Goal: Use online tool/utility: Utilize a website feature to perform a specific function

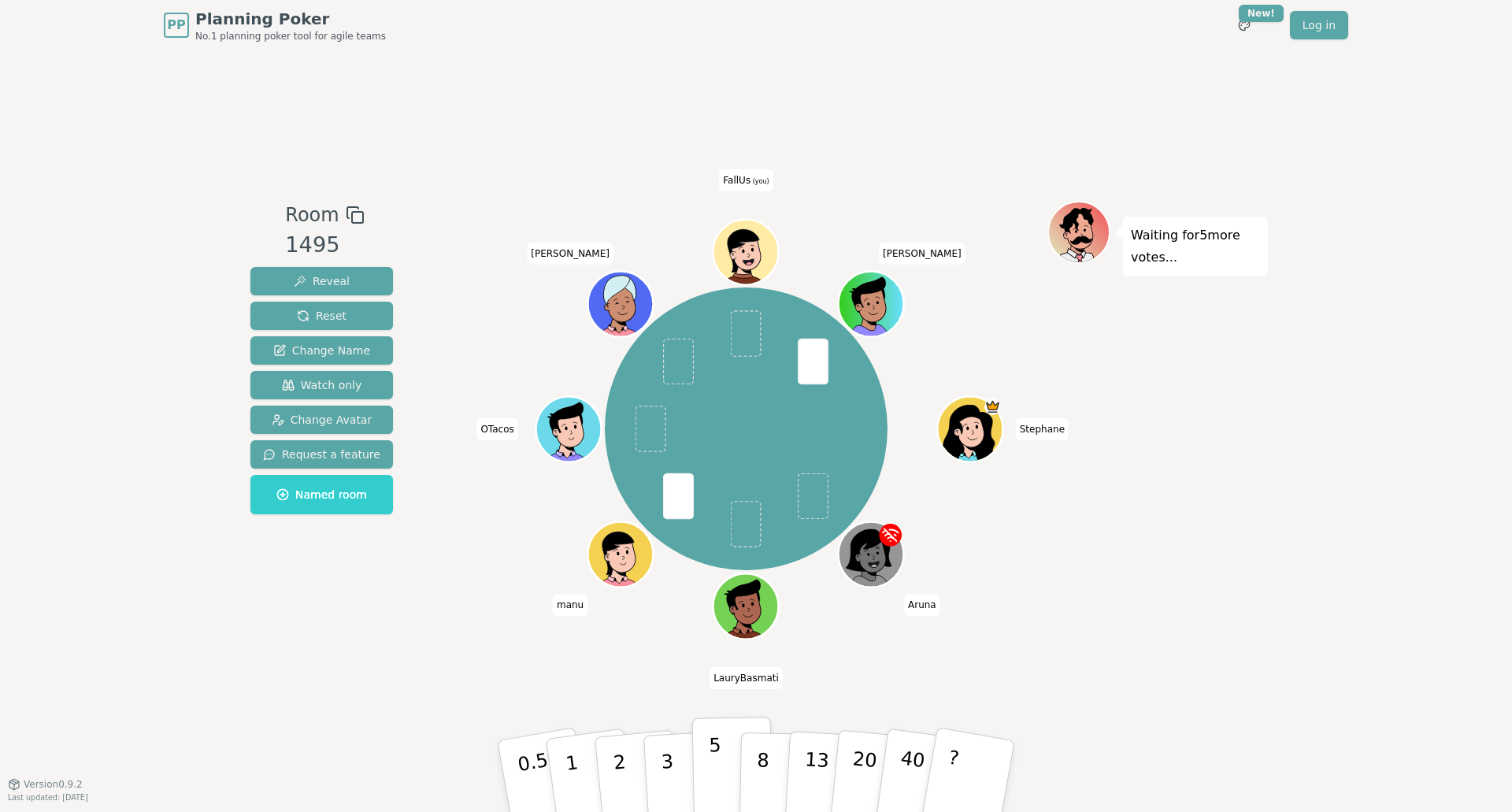
click at [697, 764] on button "5" at bounding box center [732, 776] width 81 height 120
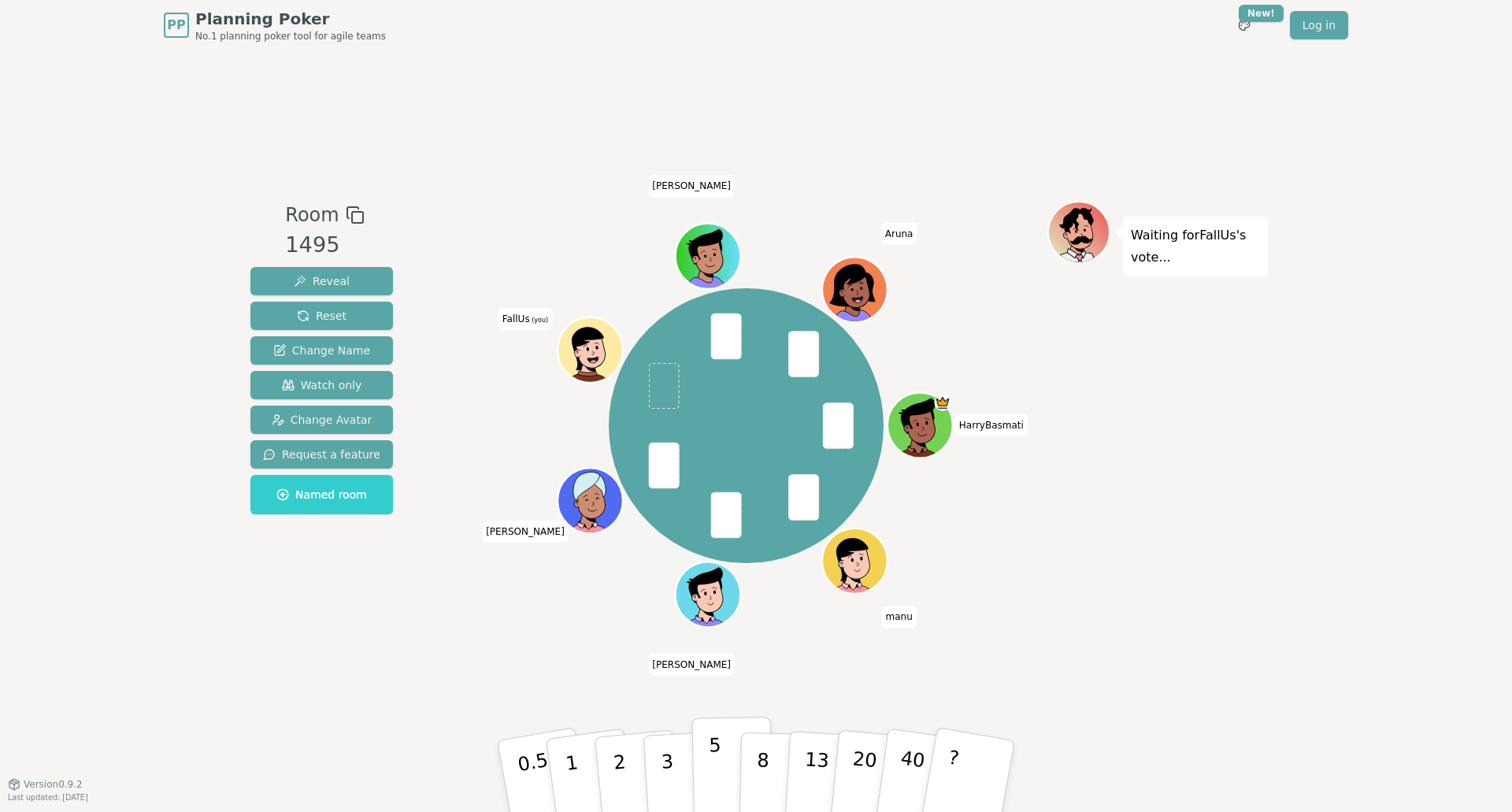
click at [708, 761] on button "5" at bounding box center [732, 776] width 81 height 120
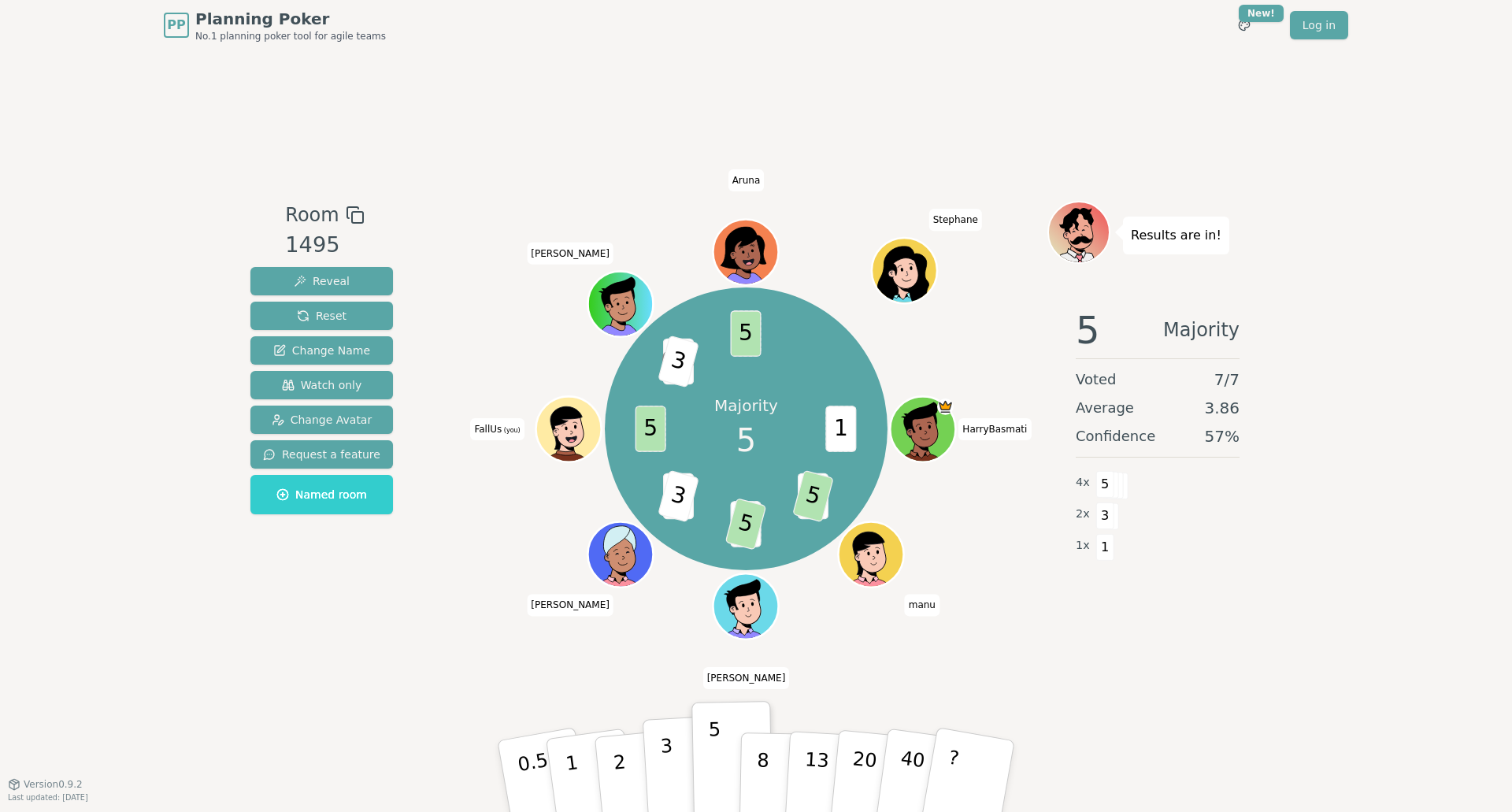
click at [676, 762] on button "3" at bounding box center [685, 775] width 86 height 123
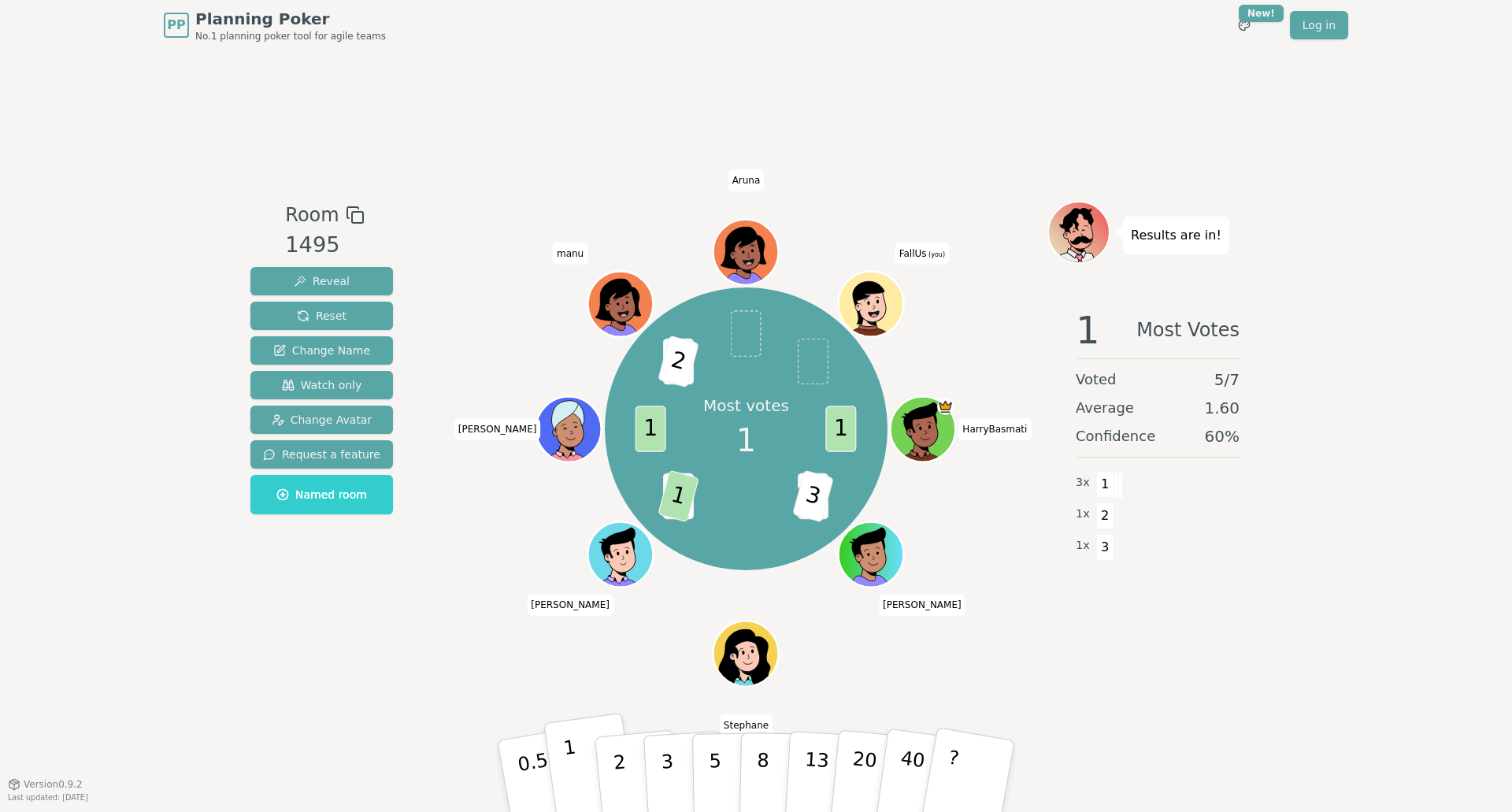
click at [576, 747] on button "1" at bounding box center [590, 776] width 94 height 128
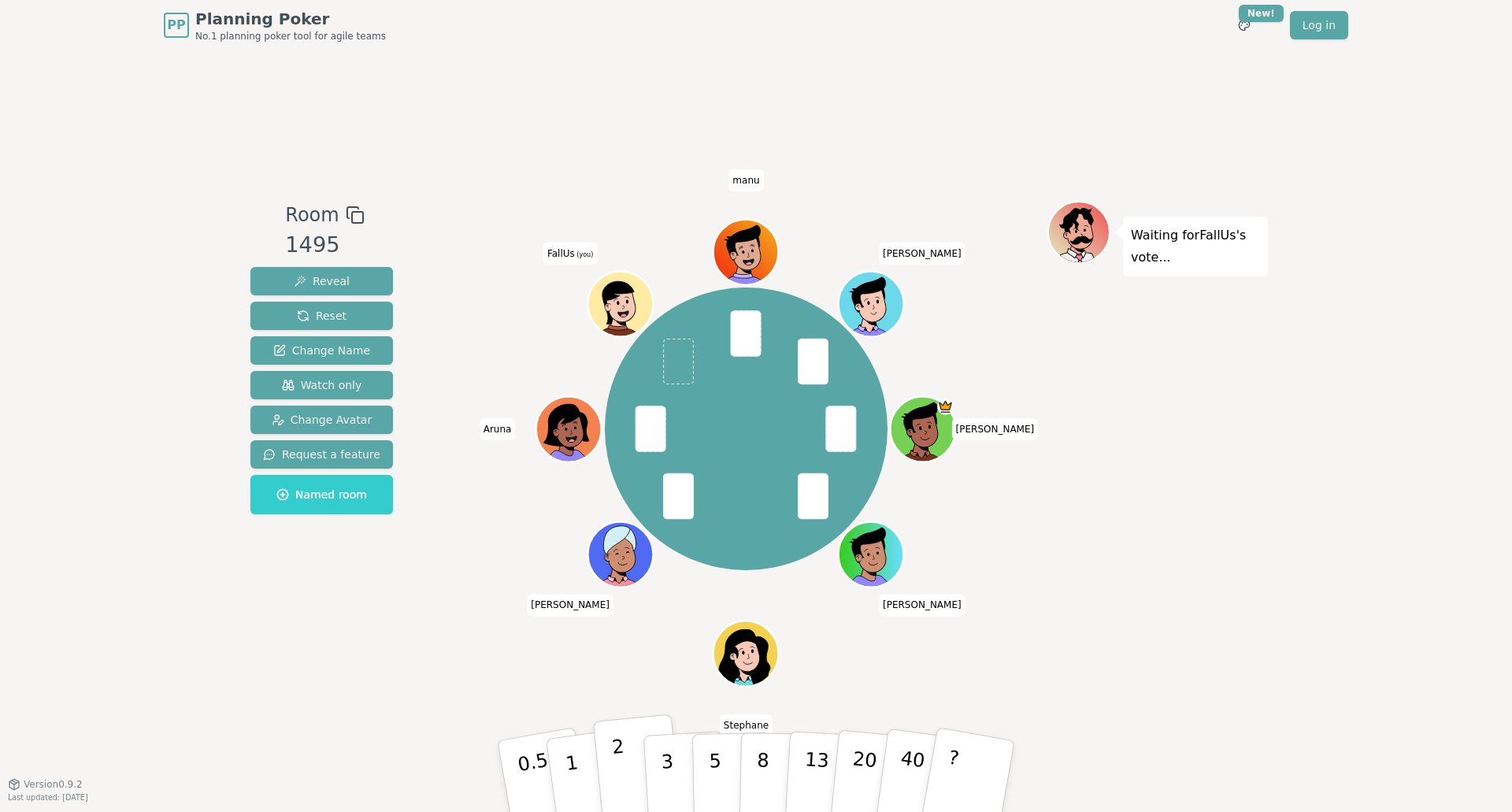
click at [623, 763] on p "2" at bounding box center [622, 778] width 21 height 86
click at [664, 768] on p "3" at bounding box center [669, 777] width 17 height 86
